Goal: Information Seeking & Learning: Learn about a topic

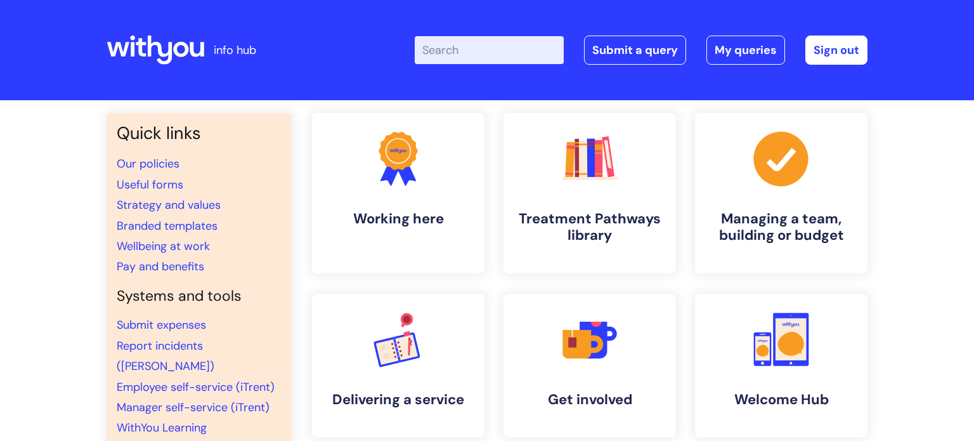
click at [523, 55] on input "Enter your search term here..." at bounding box center [489, 50] width 149 height 28
type input "icident report"
click button "Search" at bounding box center [0, 0] width 0 height 0
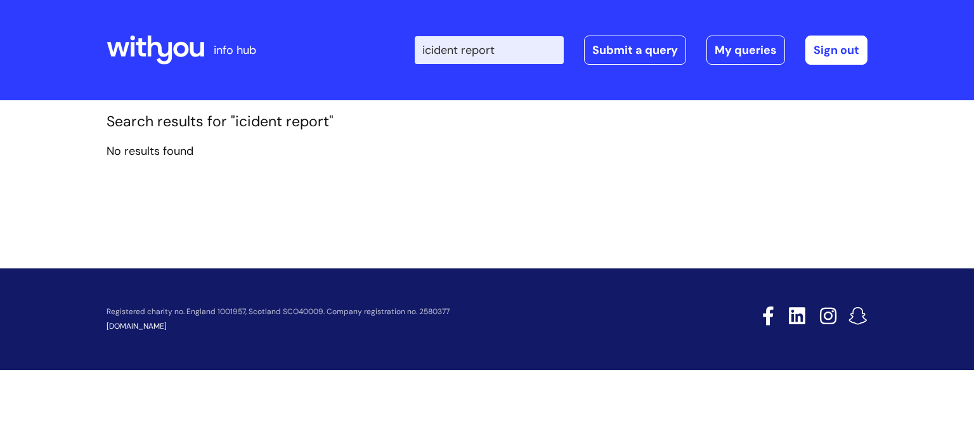
click at [433, 51] on input "icident report" at bounding box center [489, 50] width 149 height 28
type input "incident report"
click button "Search" at bounding box center [0, 0] width 0 height 0
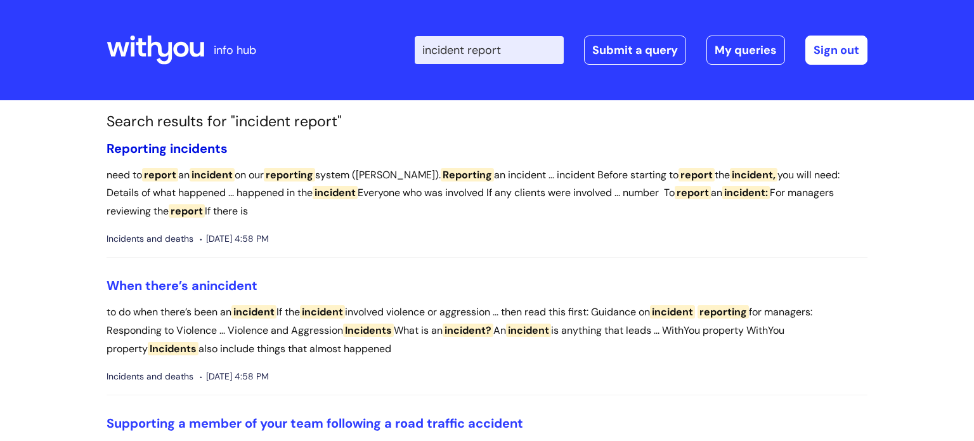
click at [140, 143] on span "Reporting" at bounding box center [137, 148] width 60 height 16
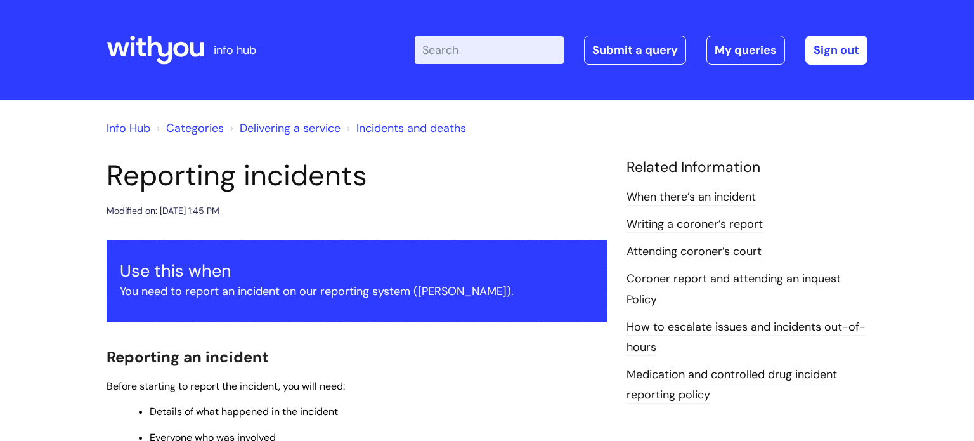
click at [475, 36] on input "Enter your search term here..." at bounding box center [489, 50] width 149 height 28
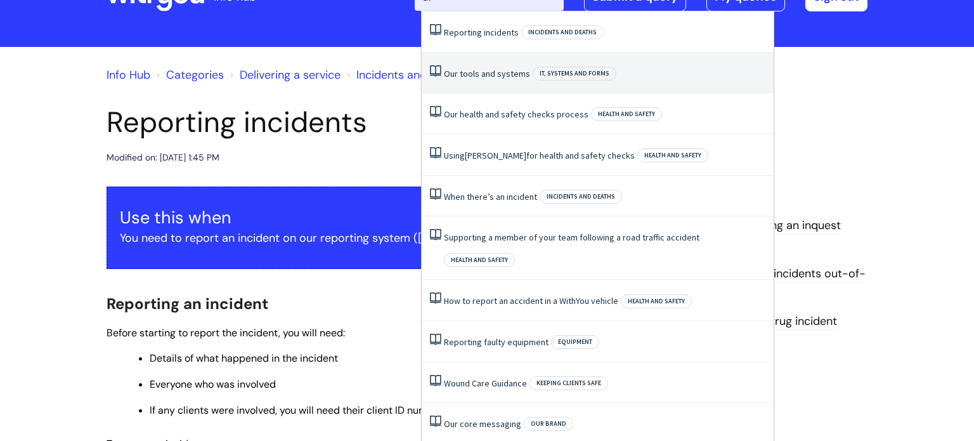
scroll to position [37, 0]
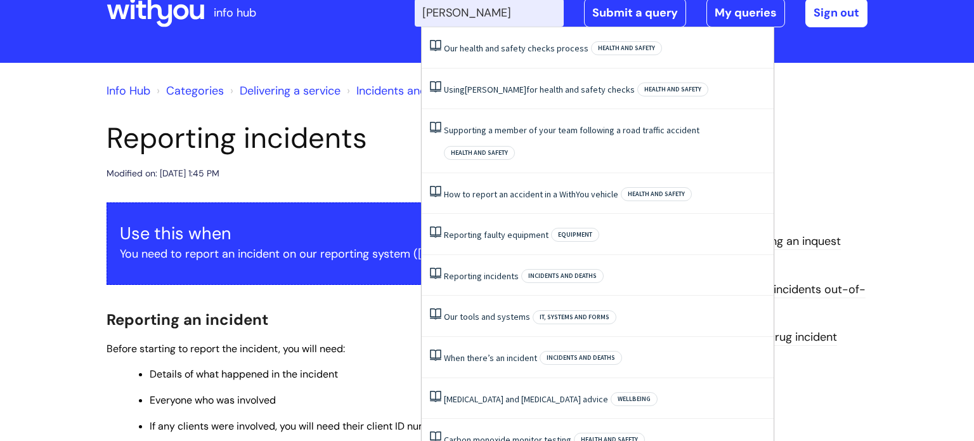
type input "ulyses"
click button "Search" at bounding box center [0, 0] width 0 height 0
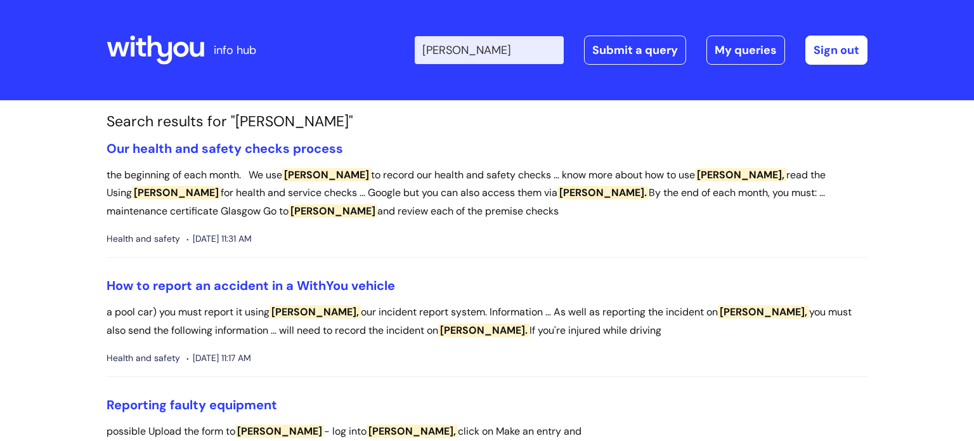
drag, startPoint x: 451, startPoint y: 51, endPoint x: 460, endPoint y: 53, distance: 9.6
click at [453, 51] on input "[PERSON_NAME]" at bounding box center [489, 50] width 149 height 28
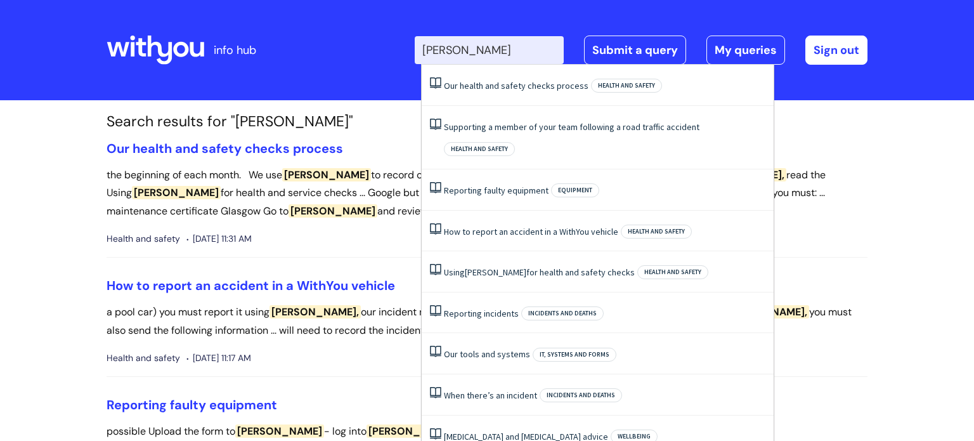
type input "[PERSON_NAME]"
click button "Search" at bounding box center [0, 0] width 0 height 0
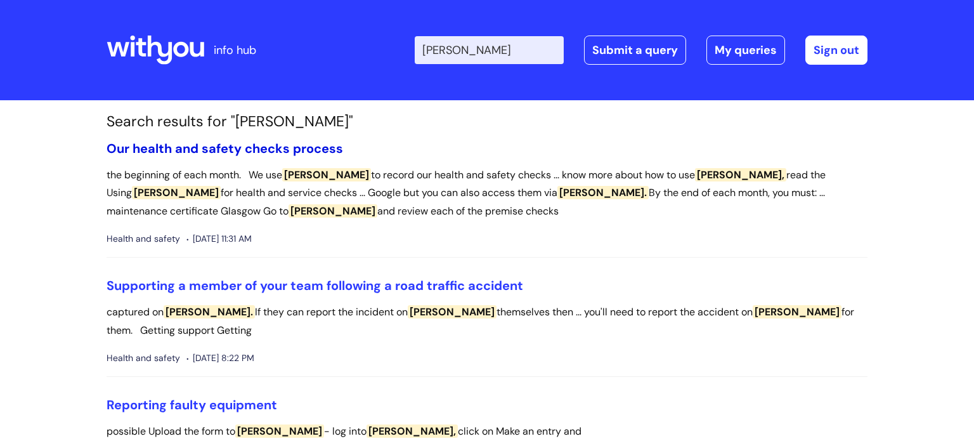
click at [318, 143] on link "Our health and safety checks process" at bounding box center [225, 148] width 237 height 16
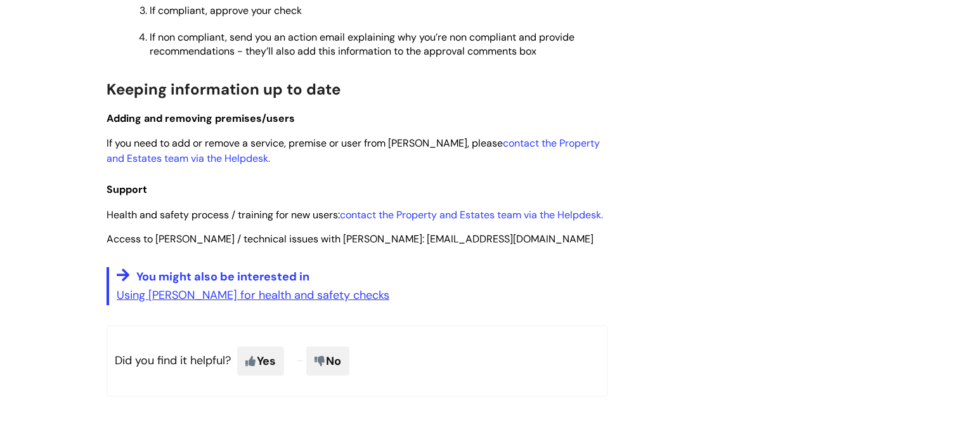
scroll to position [1057, 0]
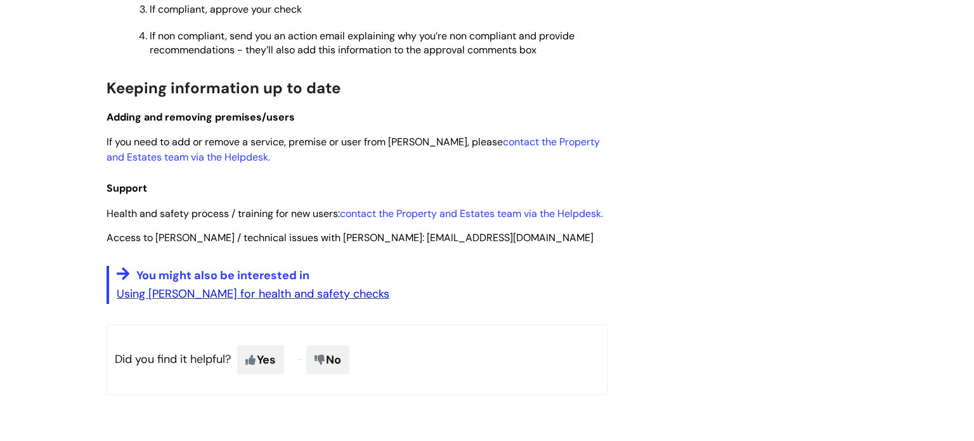
click at [245, 286] on link "Using Ulysses for health and safety checks" at bounding box center [253, 293] width 273 height 15
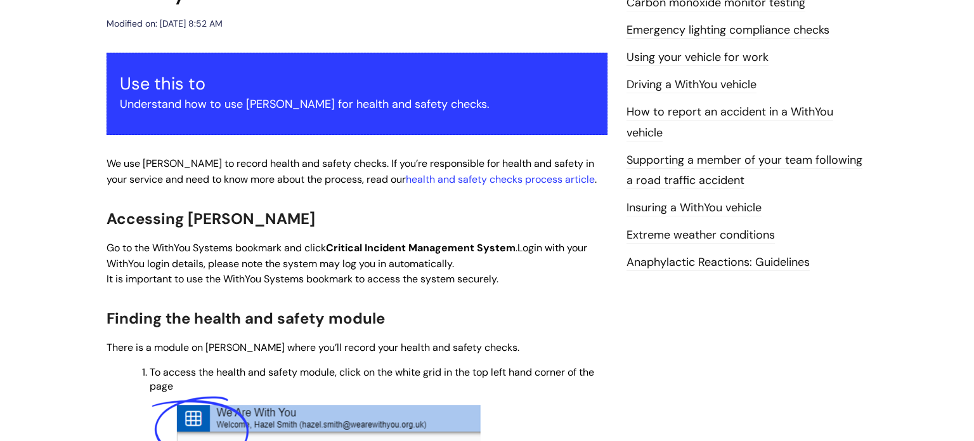
scroll to position [221, 0]
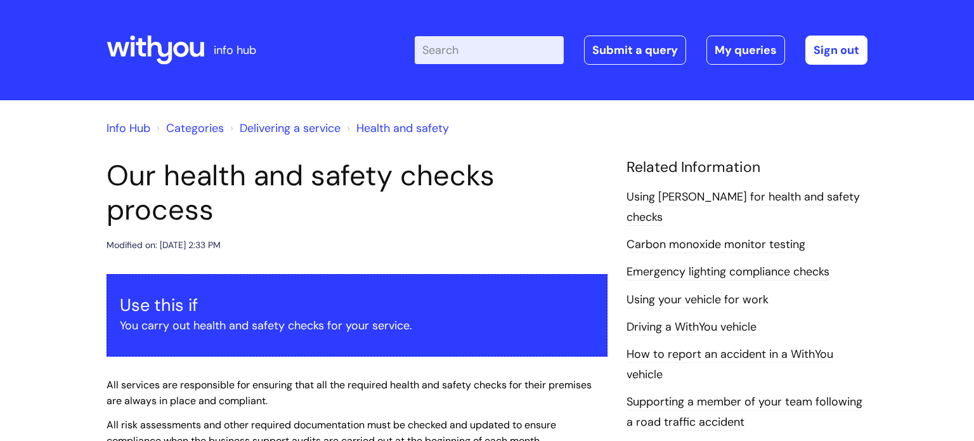
click at [722, 195] on link "Using [PERSON_NAME] for health and safety checks" at bounding box center [743, 207] width 233 height 37
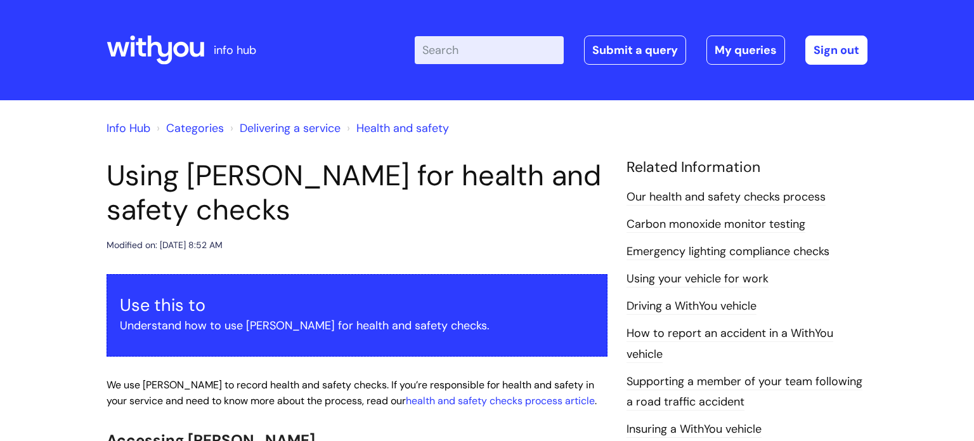
drag, startPoint x: 477, startPoint y: 53, endPoint x: 506, endPoint y: 60, distance: 29.9
click at [478, 54] on input "Enter your search term here..." at bounding box center [489, 50] width 149 height 28
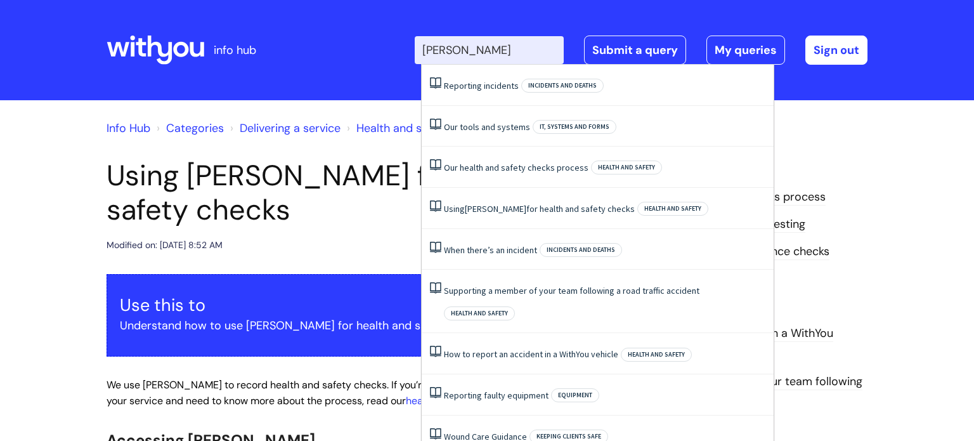
type input "ulysses"
click button "Search" at bounding box center [0, 0] width 0 height 0
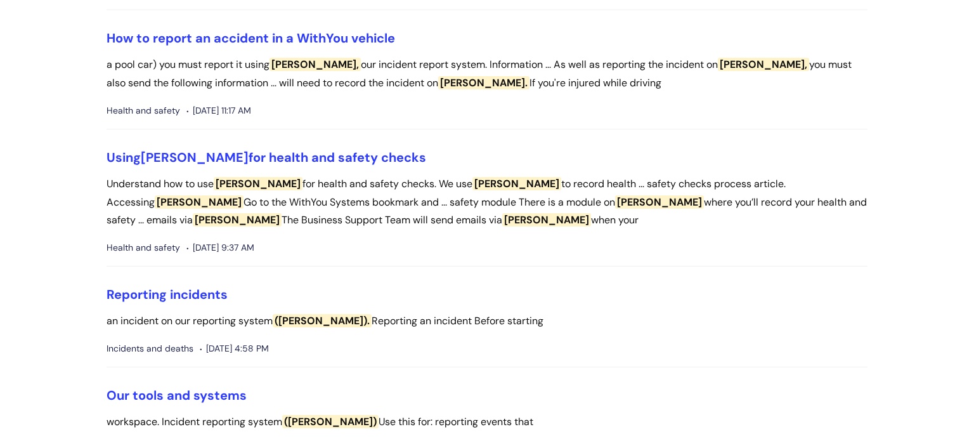
scroll to position [469, 0]
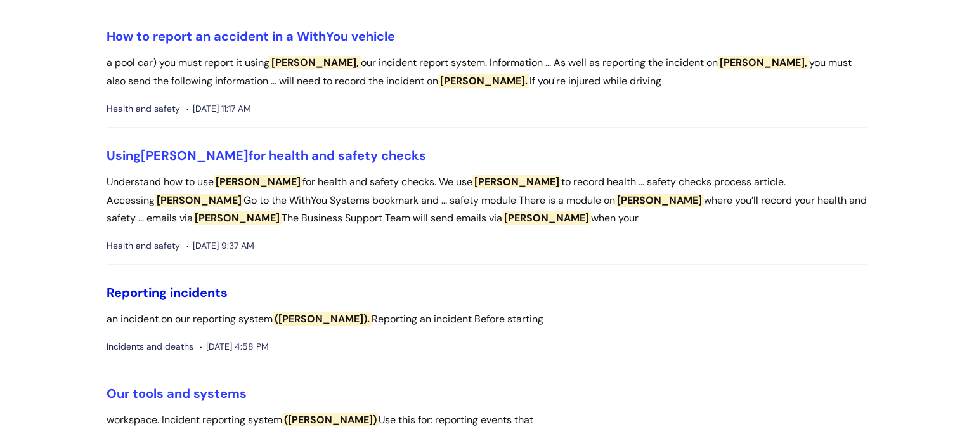
click at [140, 298] on link "Reporting incidents" at bounding box center [167, 292] width 121 height 16
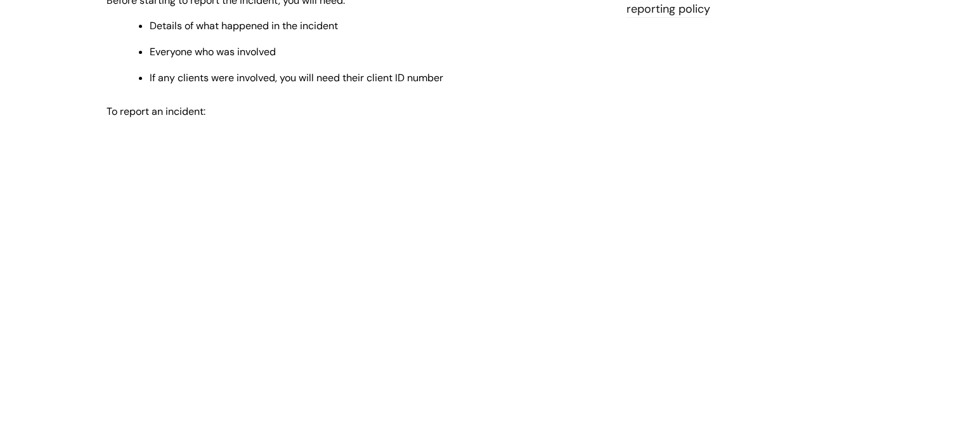
scroll to position [386, 0]
